Goal: Information Seeking & Learning: Learn about a topic

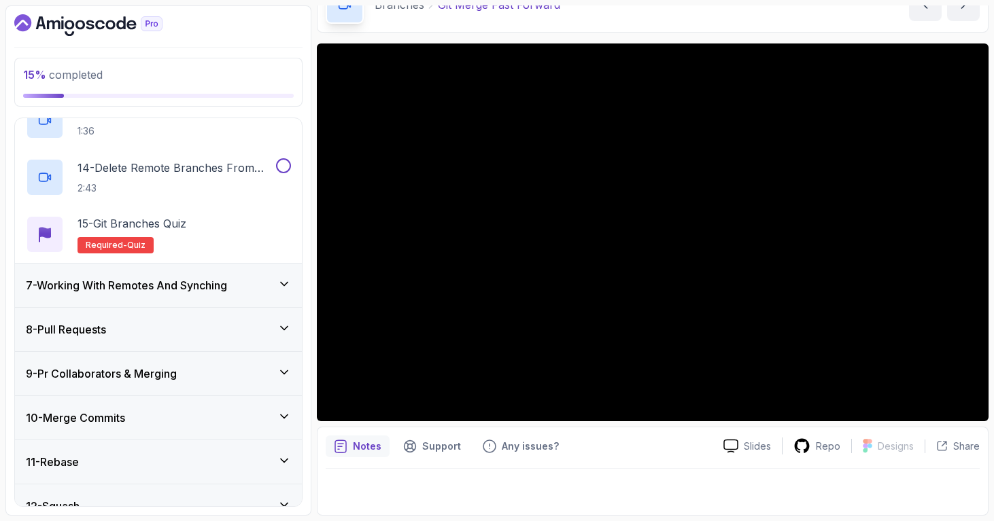
scroll to position [979, 0]
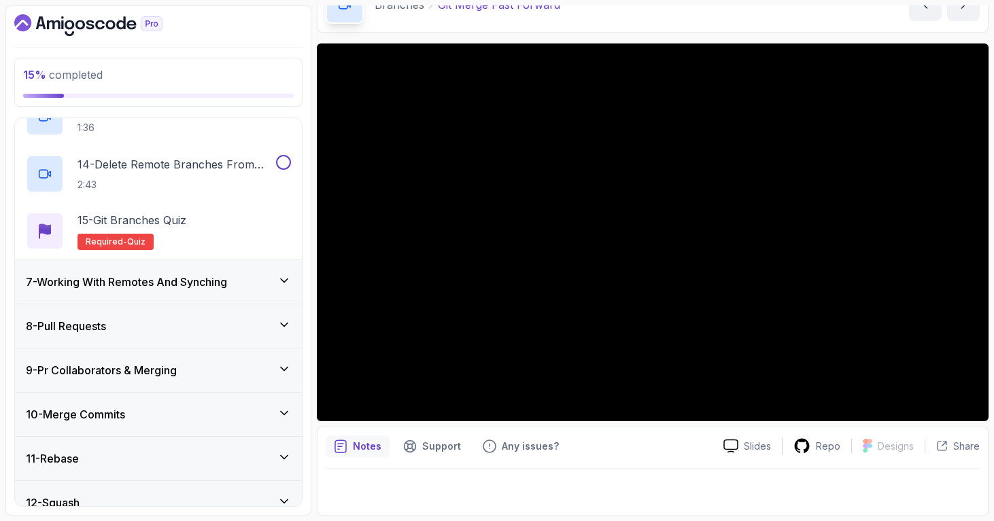
click at [222, 283] on h3 "7 - Working With Remotes And Synching" at bounding box center [126, 282] width 201 height 16
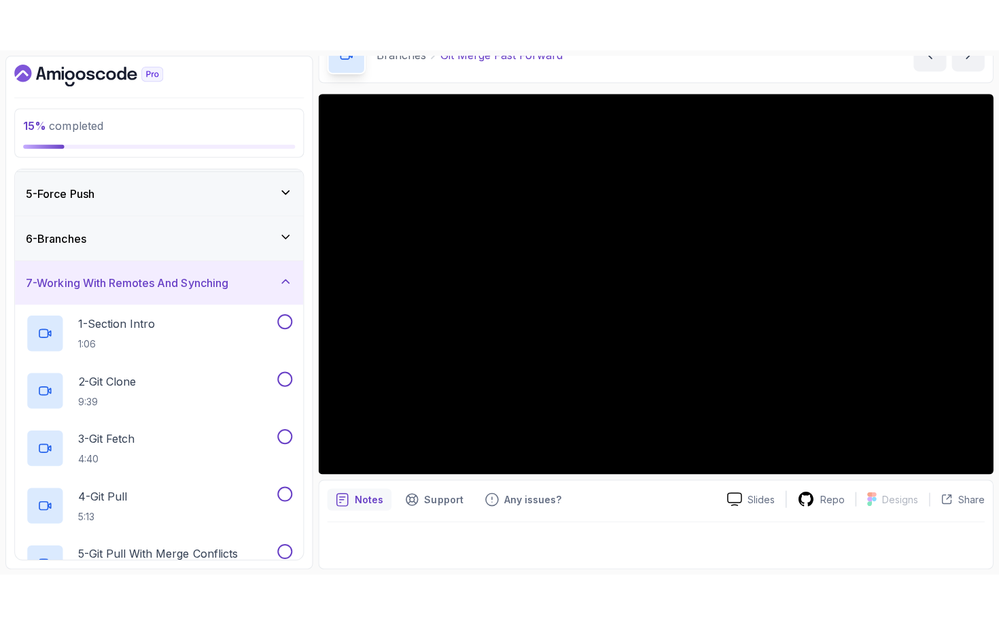
scroll to position [164, 0]
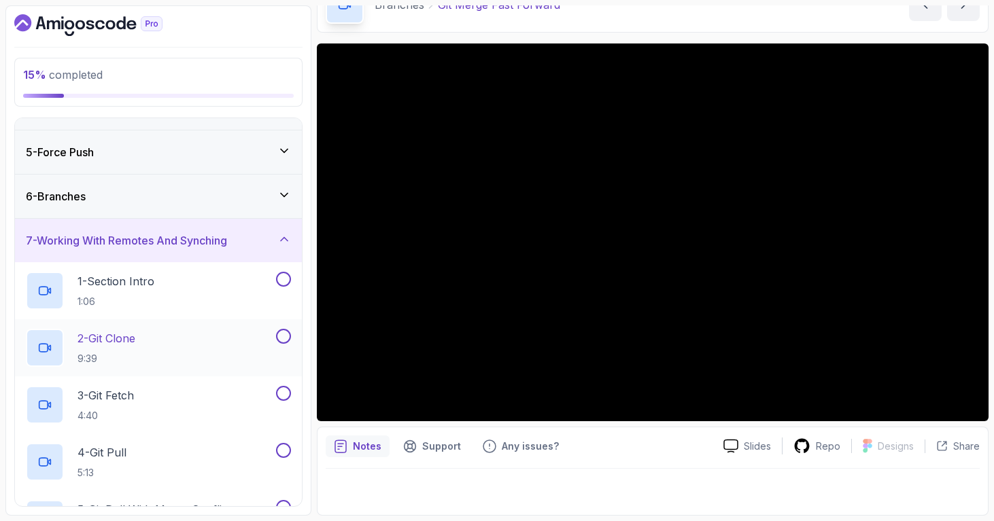
click at [152, 334] on div "2 - Git Clone 9:39" at bounding box center [149, 348] width 247 height 38
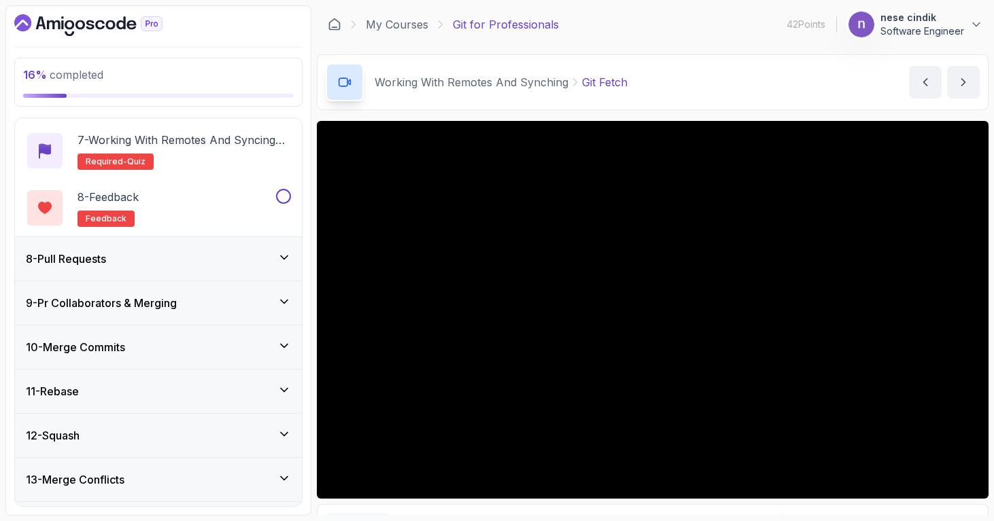
scroll to position [650, 0]
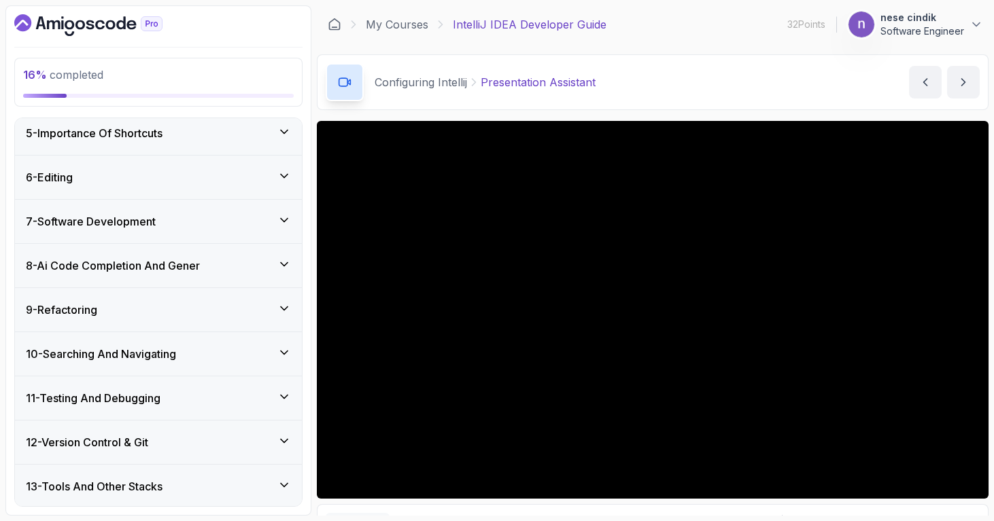
scroll to position [629, 0]
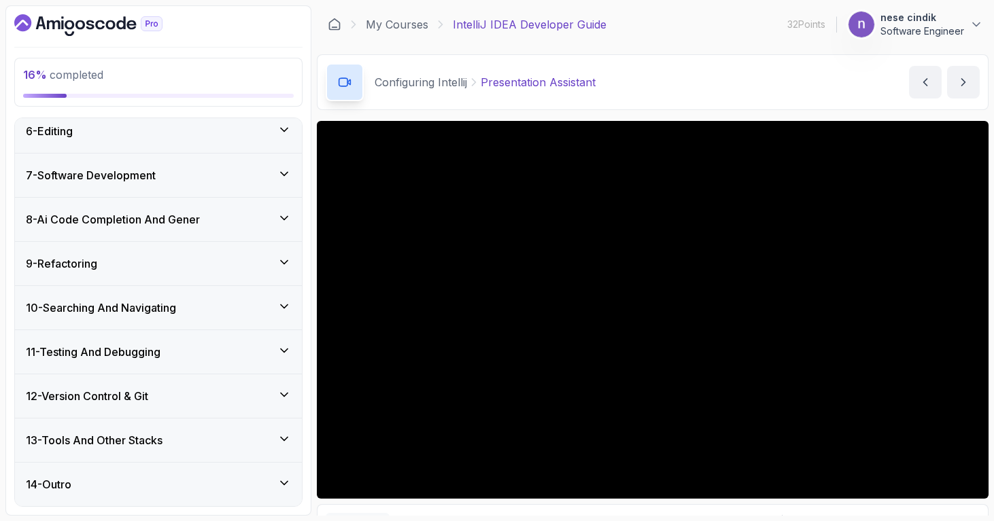
click at [158, 411] on div "12 - Version Control & Git" at bounding box center [158, 397] width 287 height 44
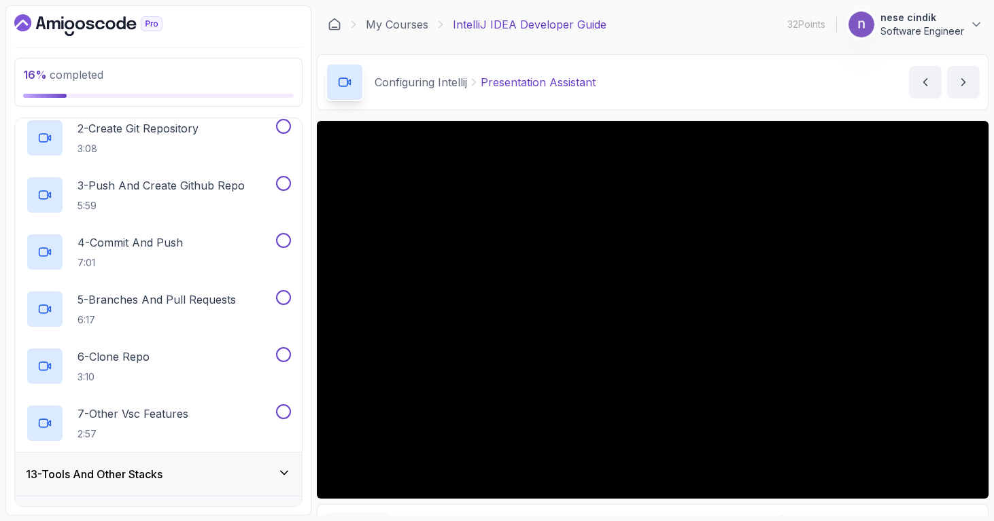
scroll to position [599, 0]
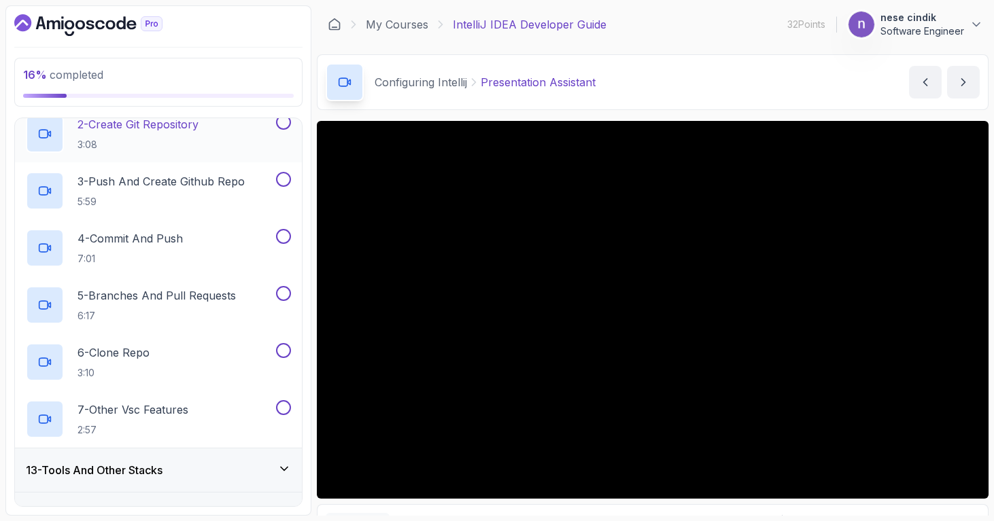
click at [177, 139] on p "3:08" at bounding box center [137, 145] width 121 height 14
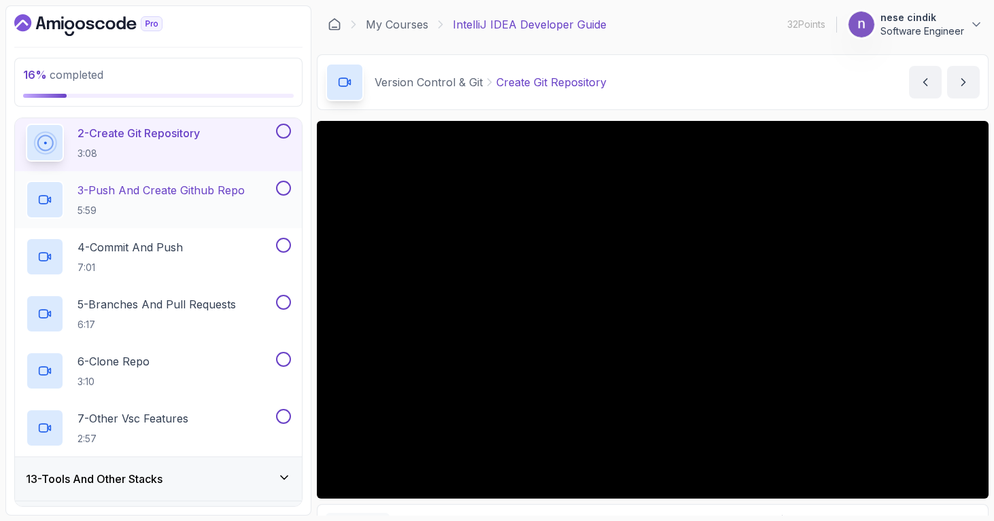
click at [239, 202] on h2 "3 - Push And Create Github Repo 5:59" at bounding box center [160, 199] width 167 height 35
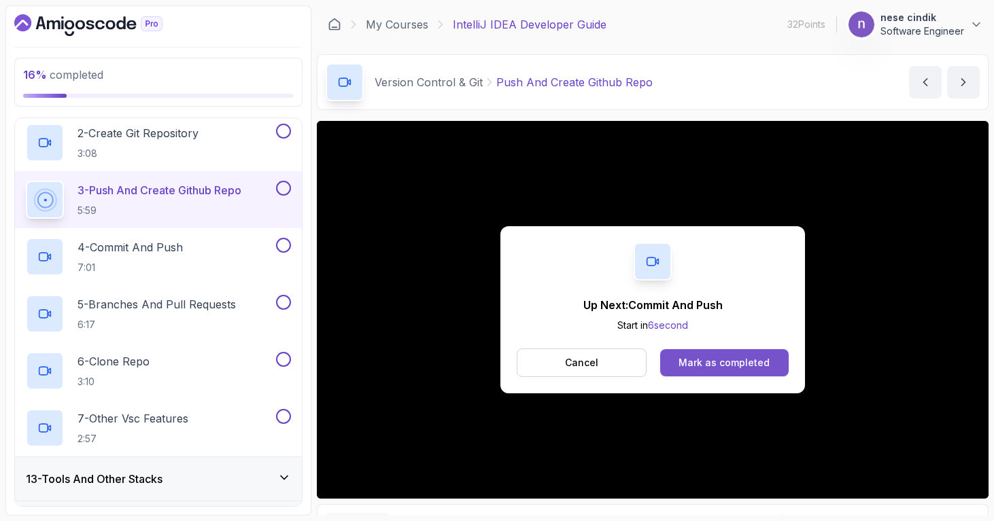
click at [714, 359] on div "Mark as completed" at bounding box center [723, 363] width 91 height 14
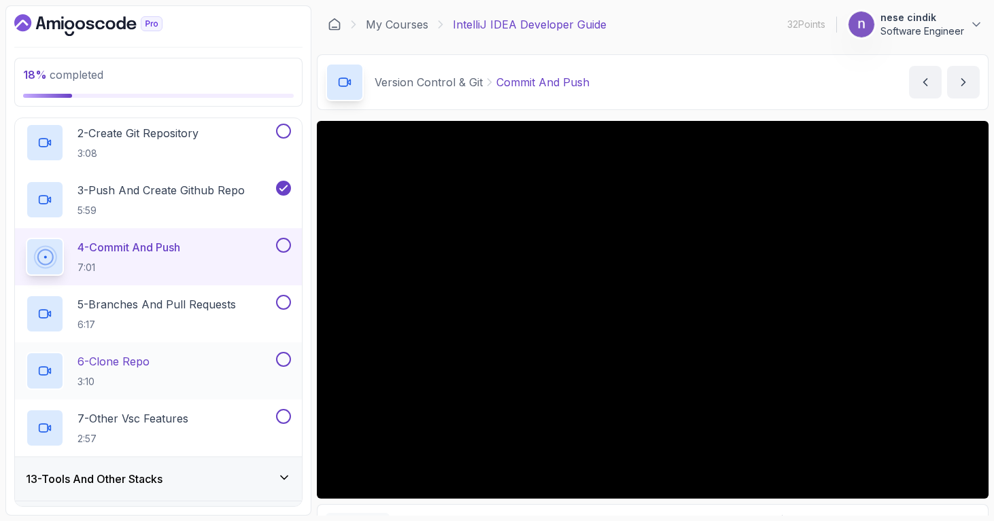
click at [118, 379] on p "3:10" at bounding box center [113, 382] width 72 height 14
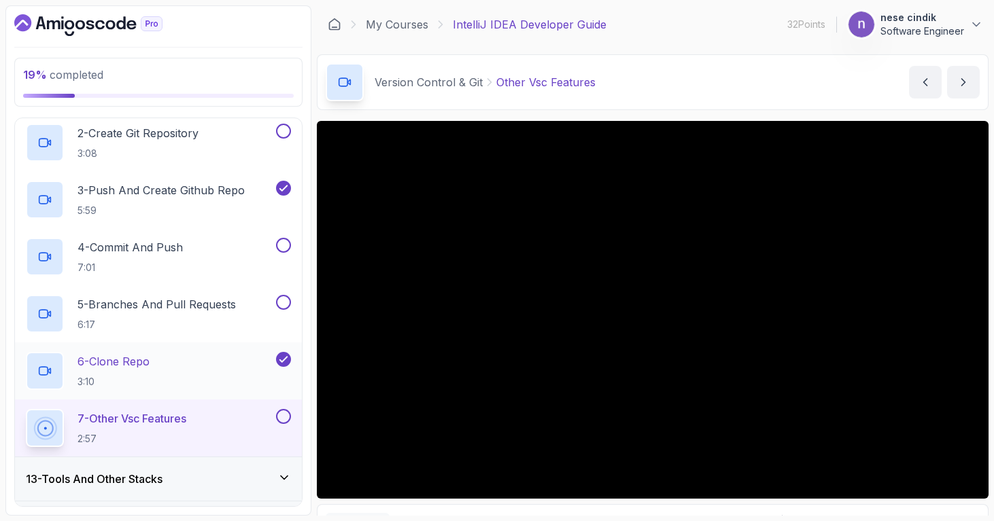
click at [157, 370] on div "6 - Clone Repo 3:10" at bounding box center [149, 371] width 247 height 38
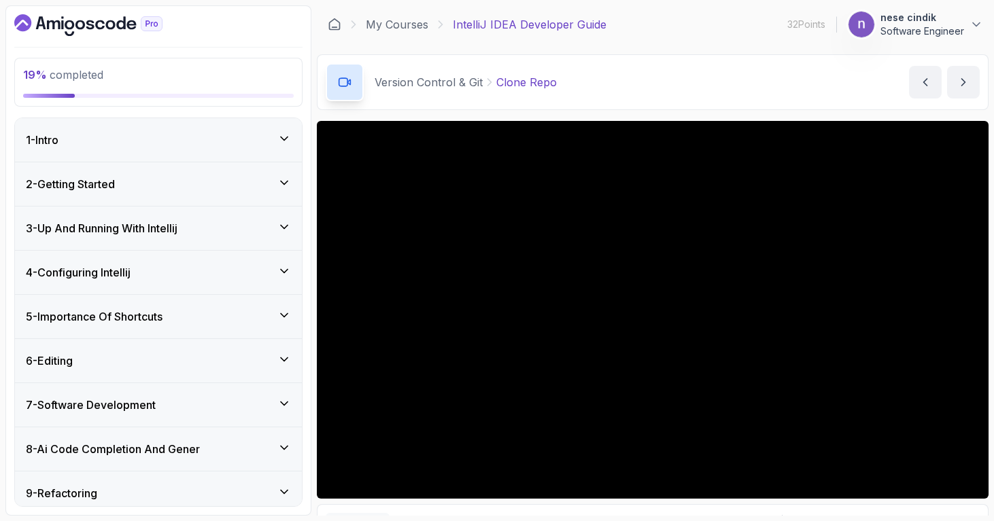
click at [167, 279] on div "4 - Configuring Intellij" at bounding box center [158, 272] width 265 height 16
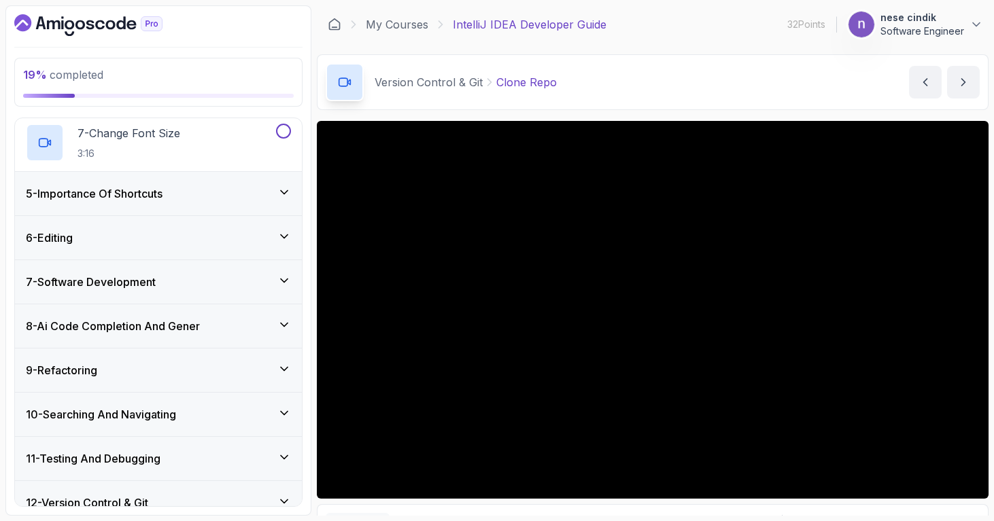
scroll to position [522, 0]
click at [136, 288] on h3 "7 - Software Development" at bounding box center [91, 283] width 130 height 16
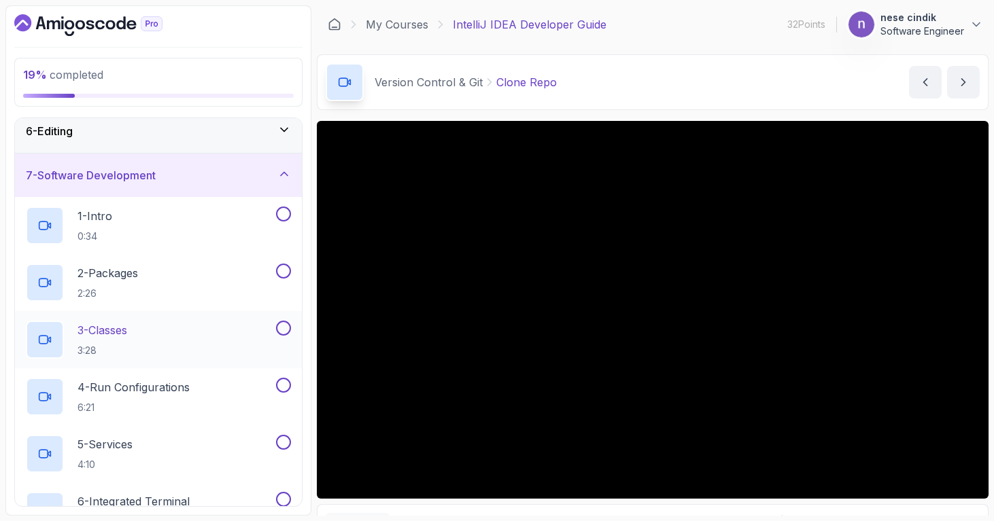
scroll to position [249, 0]
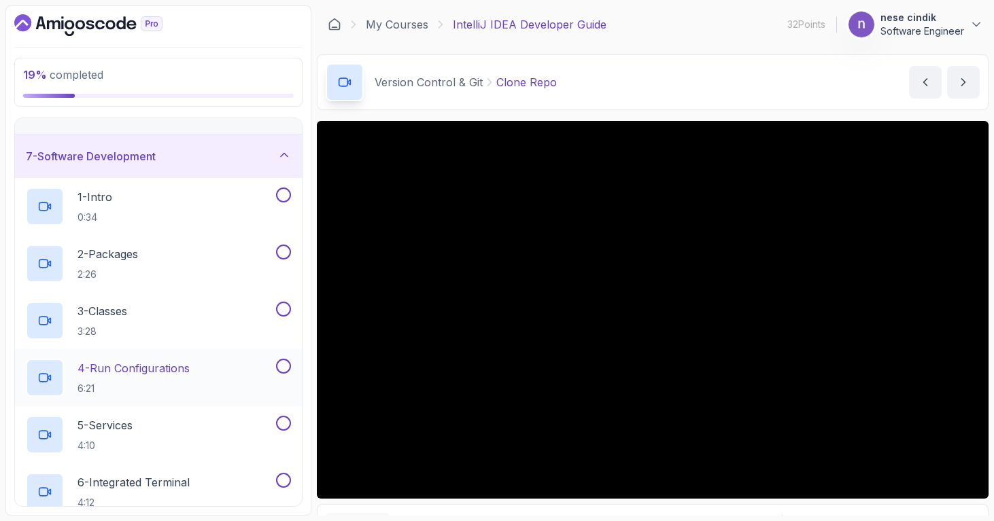
click at [145, 378] on h2 "4 - Run Configurations 6:21" at bounding box center [133, 377] width 112 height 35
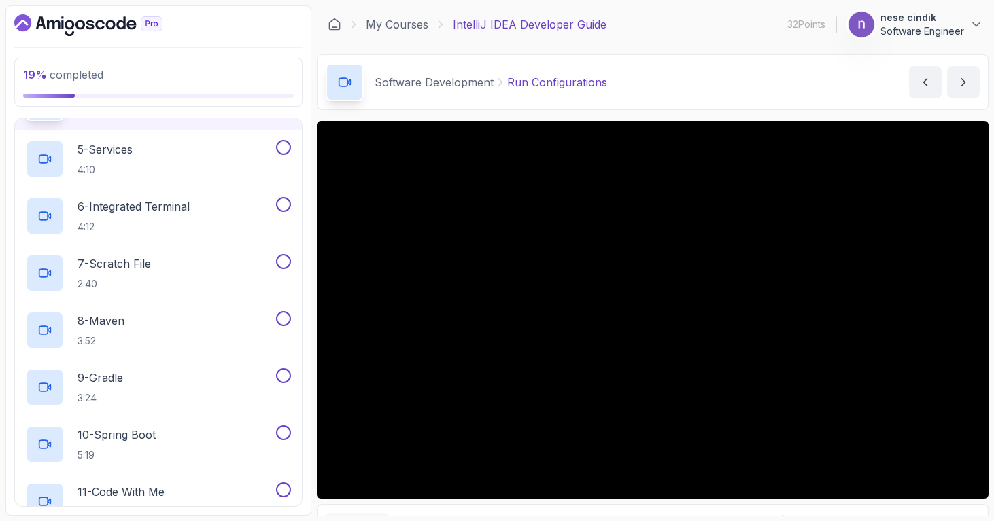
scroll to position [533, 0]
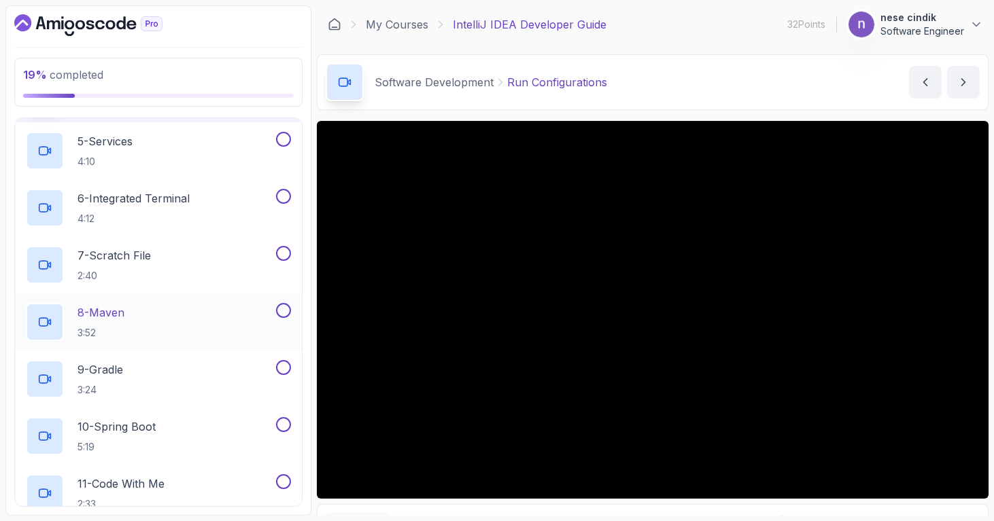
click at [141, 310] on div "8 - Maven 3:52" at bounding box center [149, 322] width 247 height 38
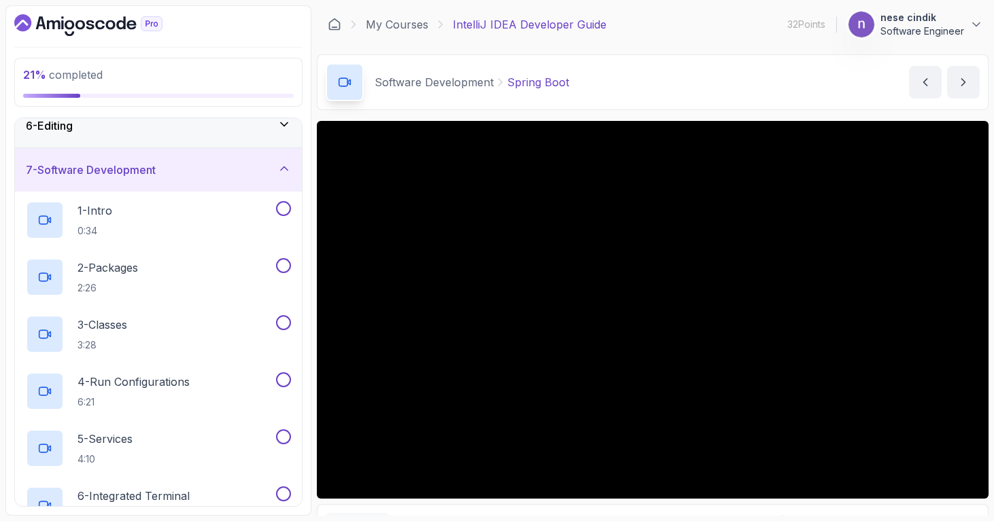
scroll to position [262, 0]
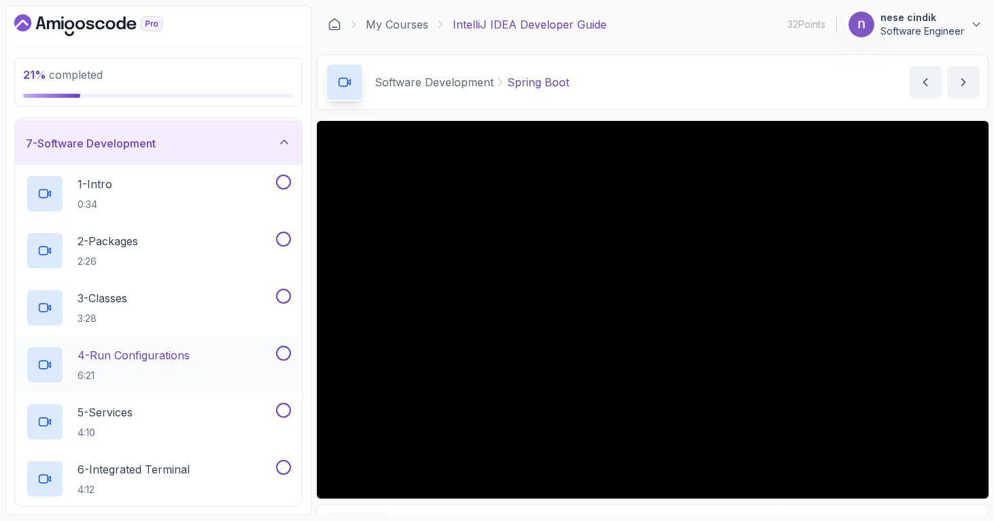
click at [178, 372] on p "6:21" at bounding box center [133, 376] width 112 height 14
